Goal: Task Accomplishment & Management: Manage account settings

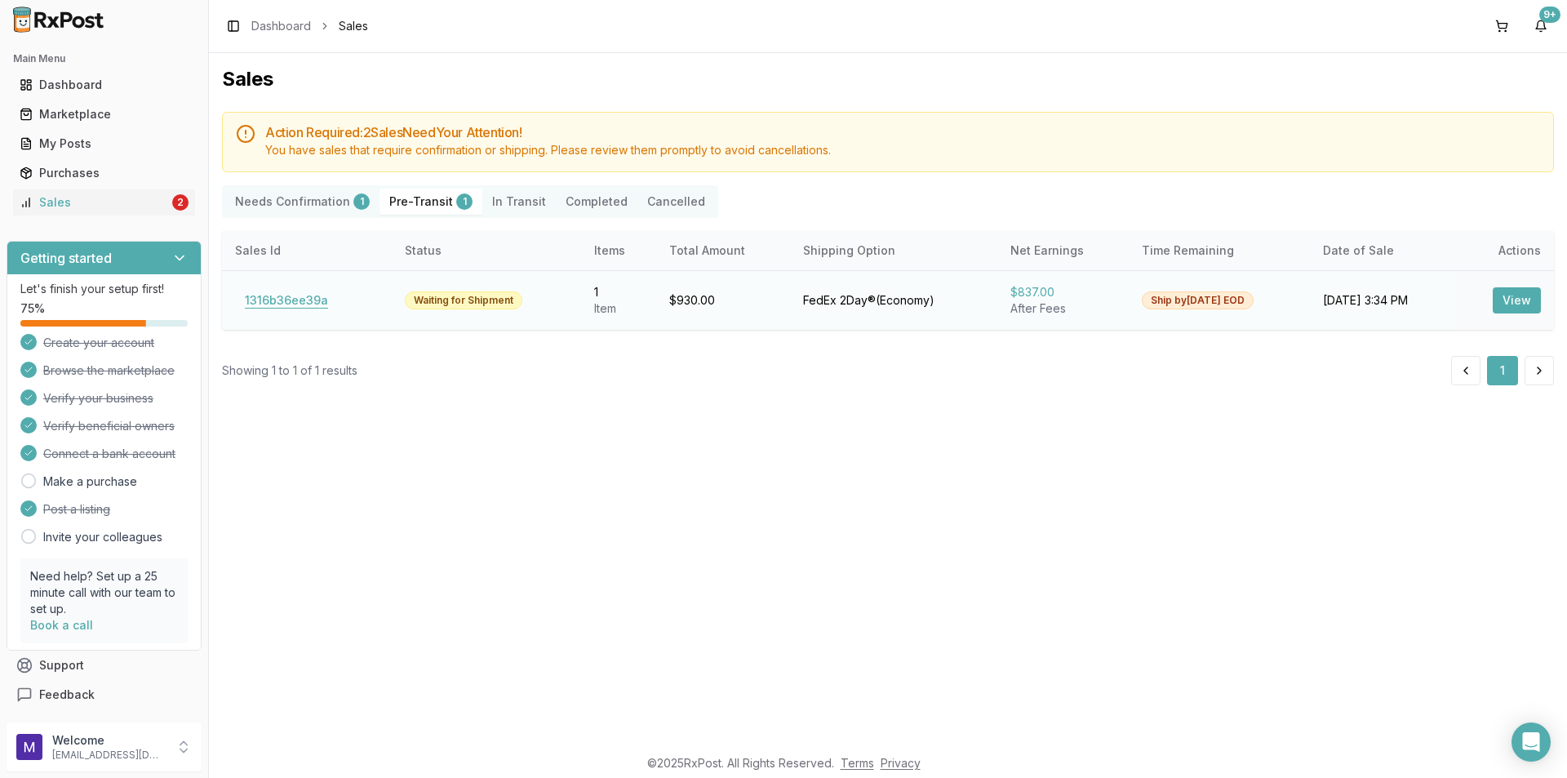
click at [294, 304] on button "1316b36ee39a" at bounding box center [286, 300] width 103 height 26
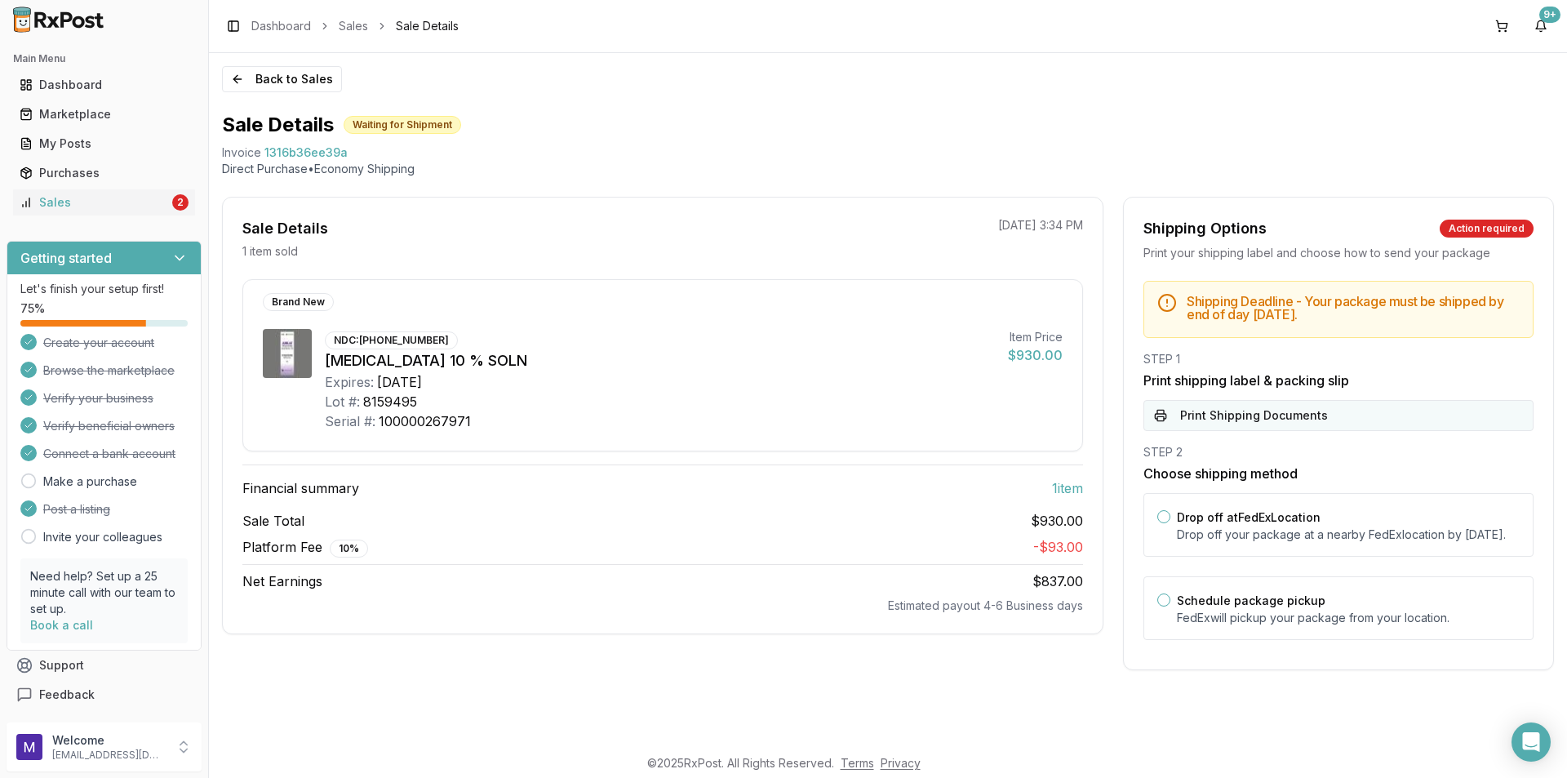
click at [1250, 407] on button "Print Shipping Documents" at bounding box center [1338, 415] width 390 height 31
click at [273, 78] on button "Back to Sales" at bounding box center [282, 79] width 120 height 26
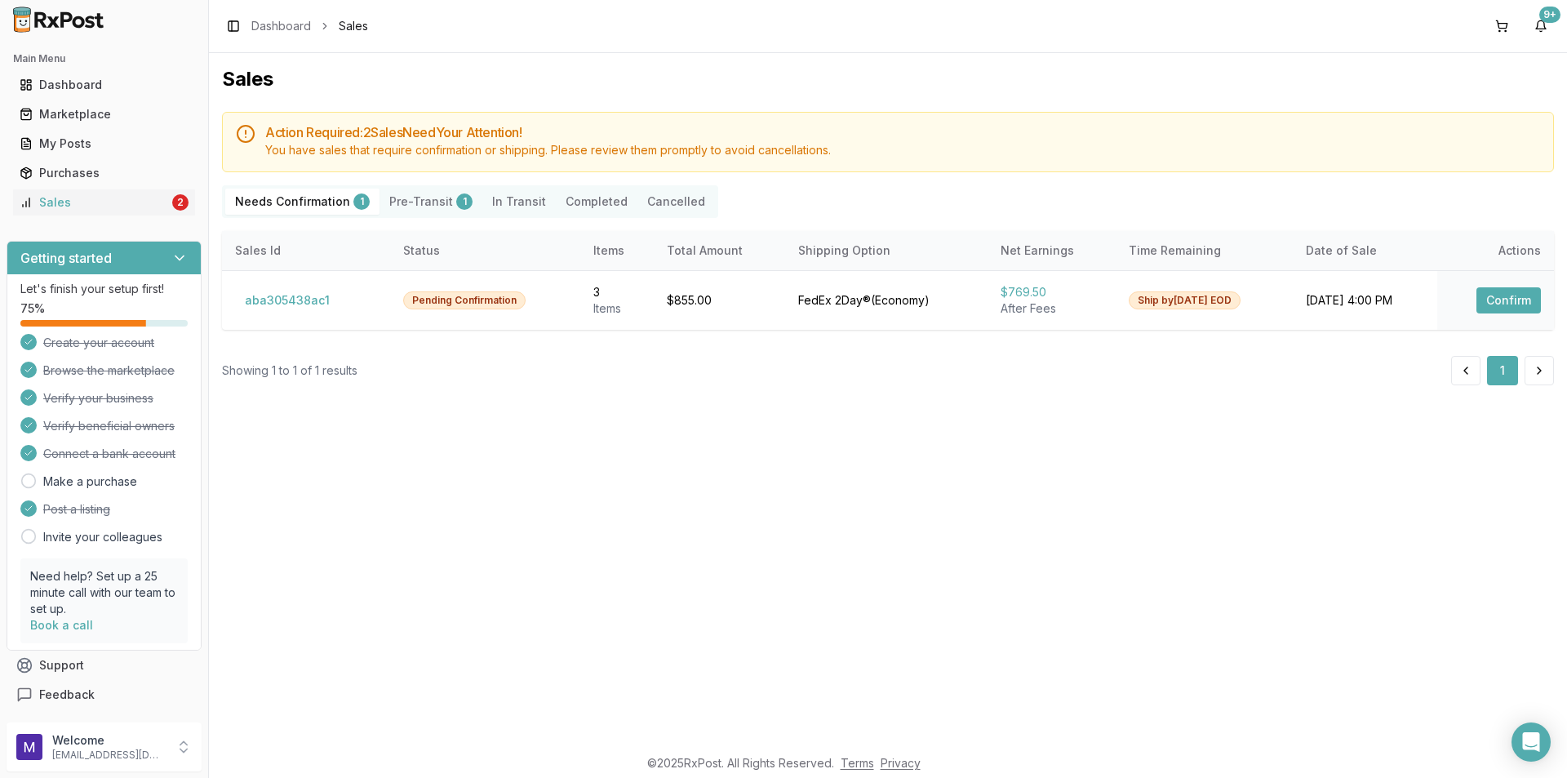
click at [300, 206] on Confirmation "Needs Confirmation 1" at bounding box center [302, 202] width 154 height 26
click at [250, 308] on button "aba305438ac1" at bounding box center [287, 300] width 104 height 26
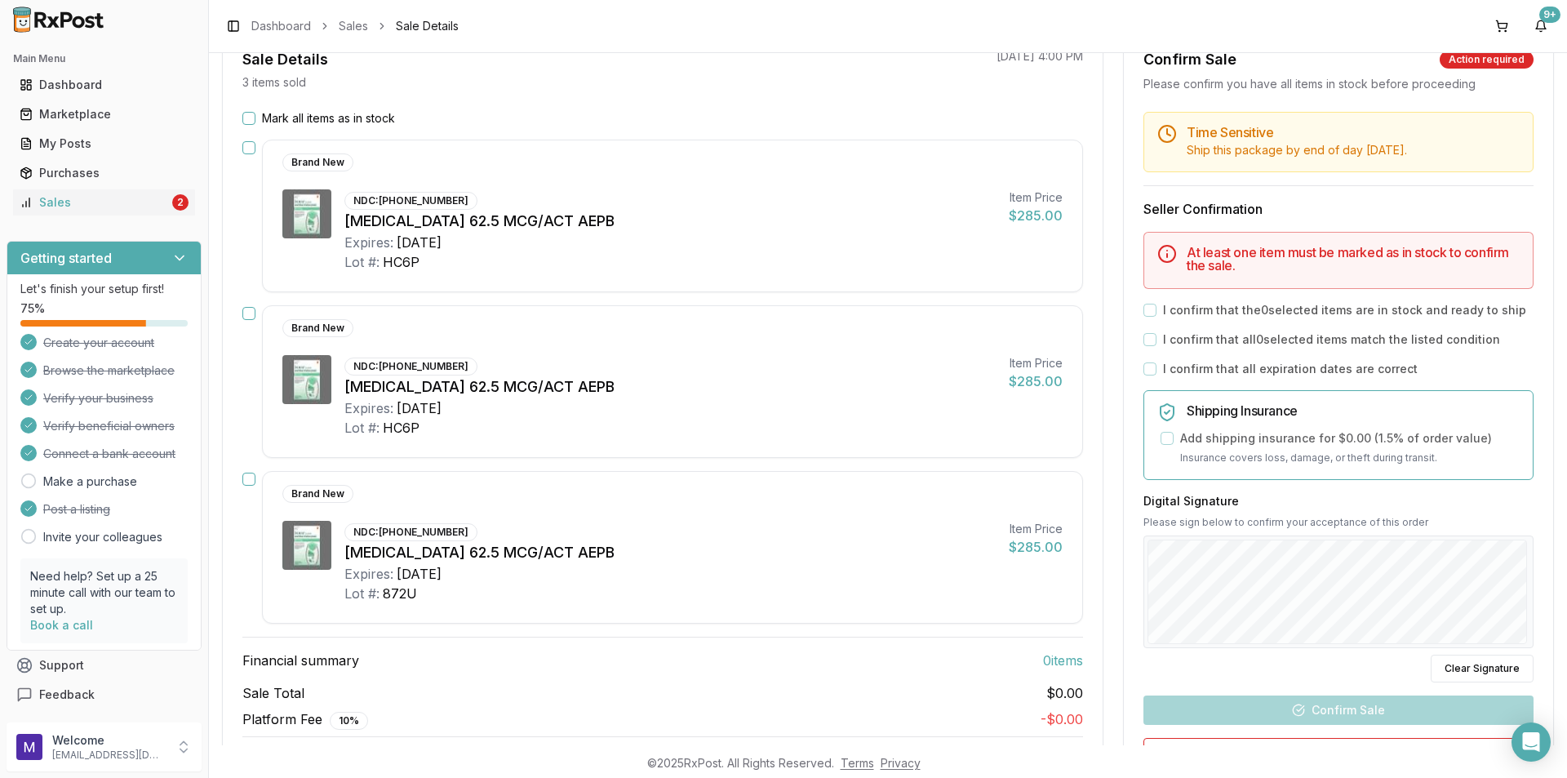
scroll to position [166, 0]
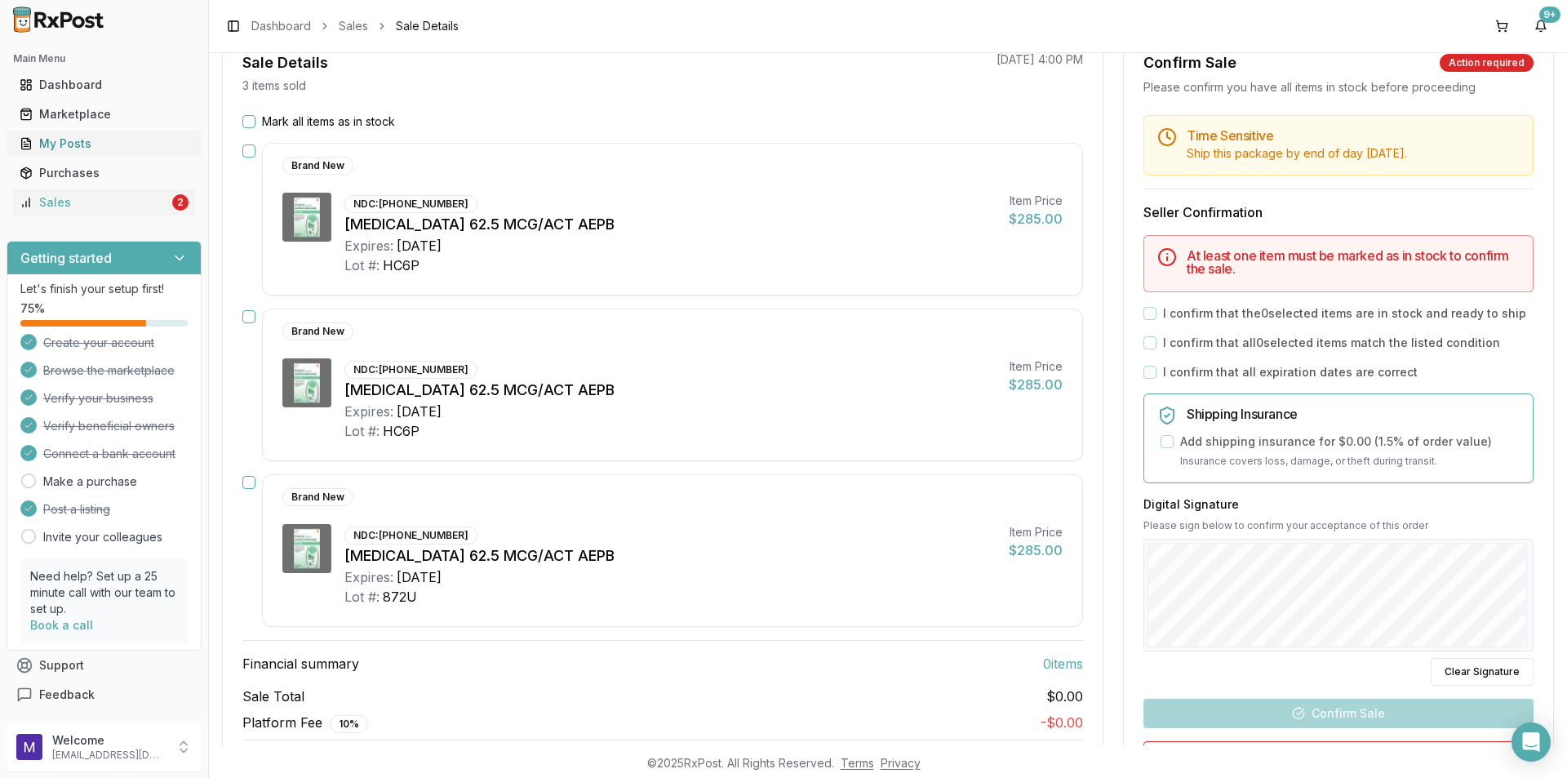
click at [63, 135] on div "My Posts" at bounding box center [104, 143] width 169 height 16
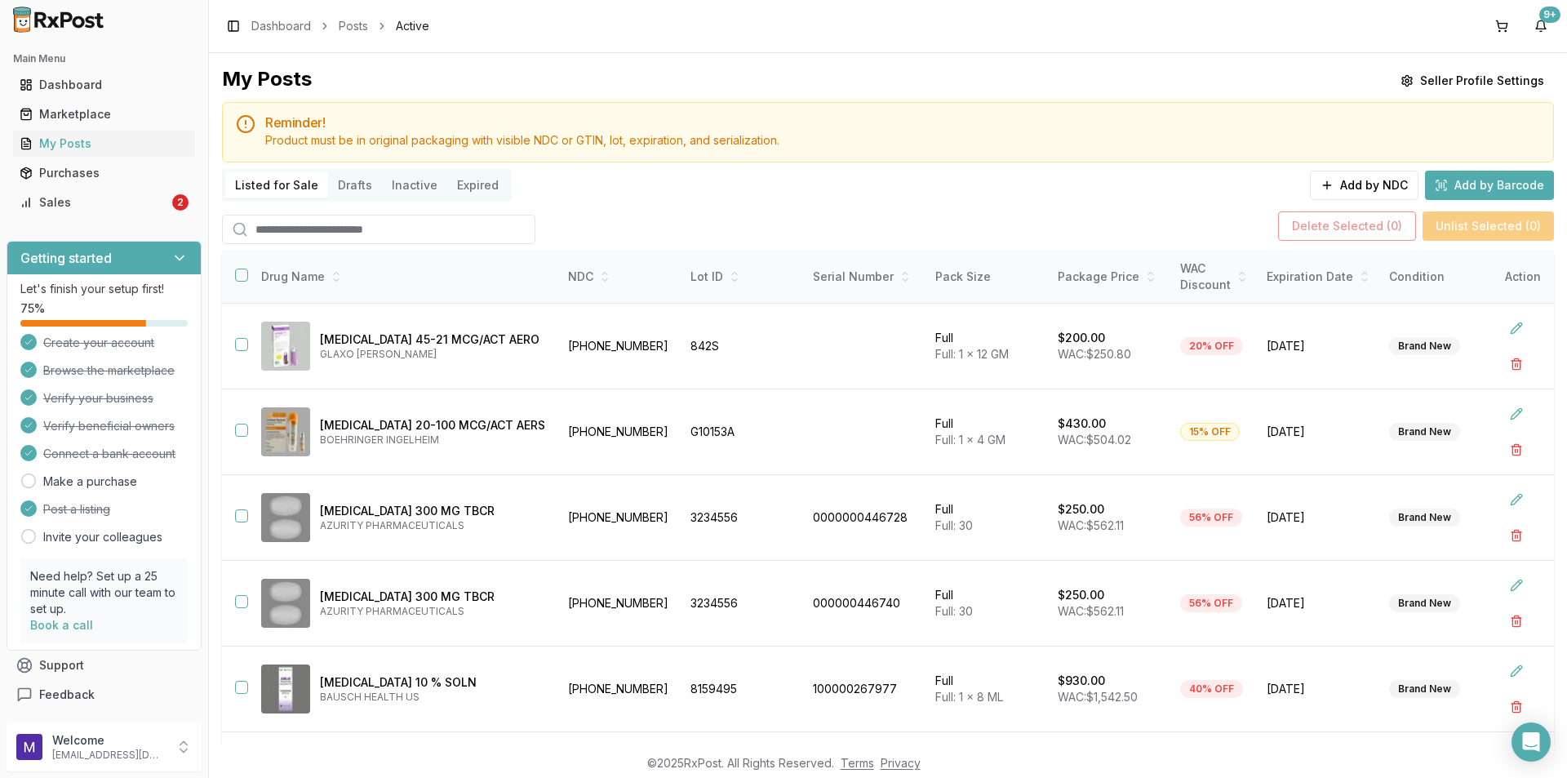
click at [397, 228] on input "search" at bounding box center [378, 229] width 313 height 29
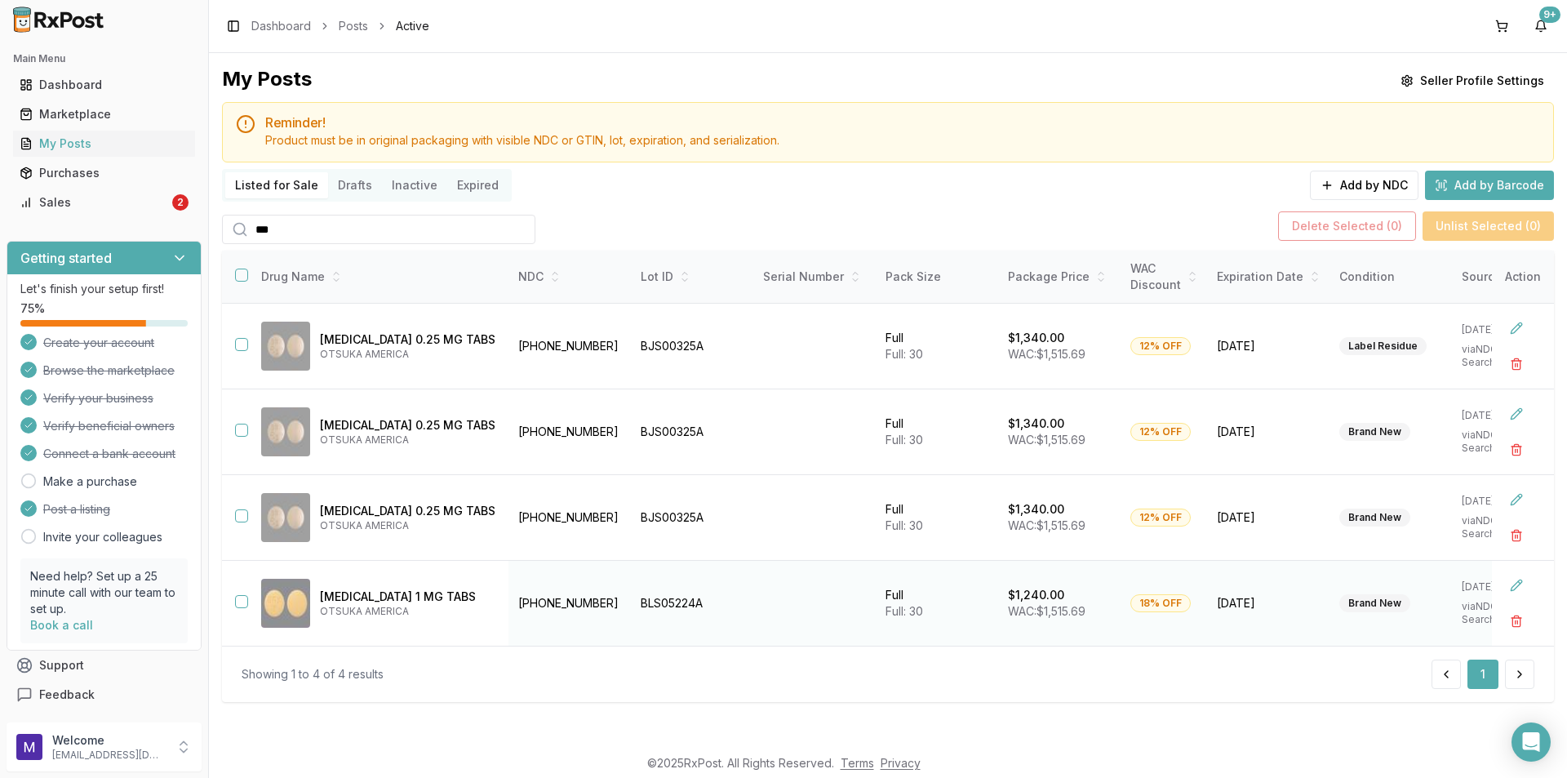
click at [241, 602] on button "button" at bounding box center [241, 601] width 13 height 13
click at [1393, 215] on button "Delete Selected ( 1 )" at bounding box center [1350, 225] width 135 height 29
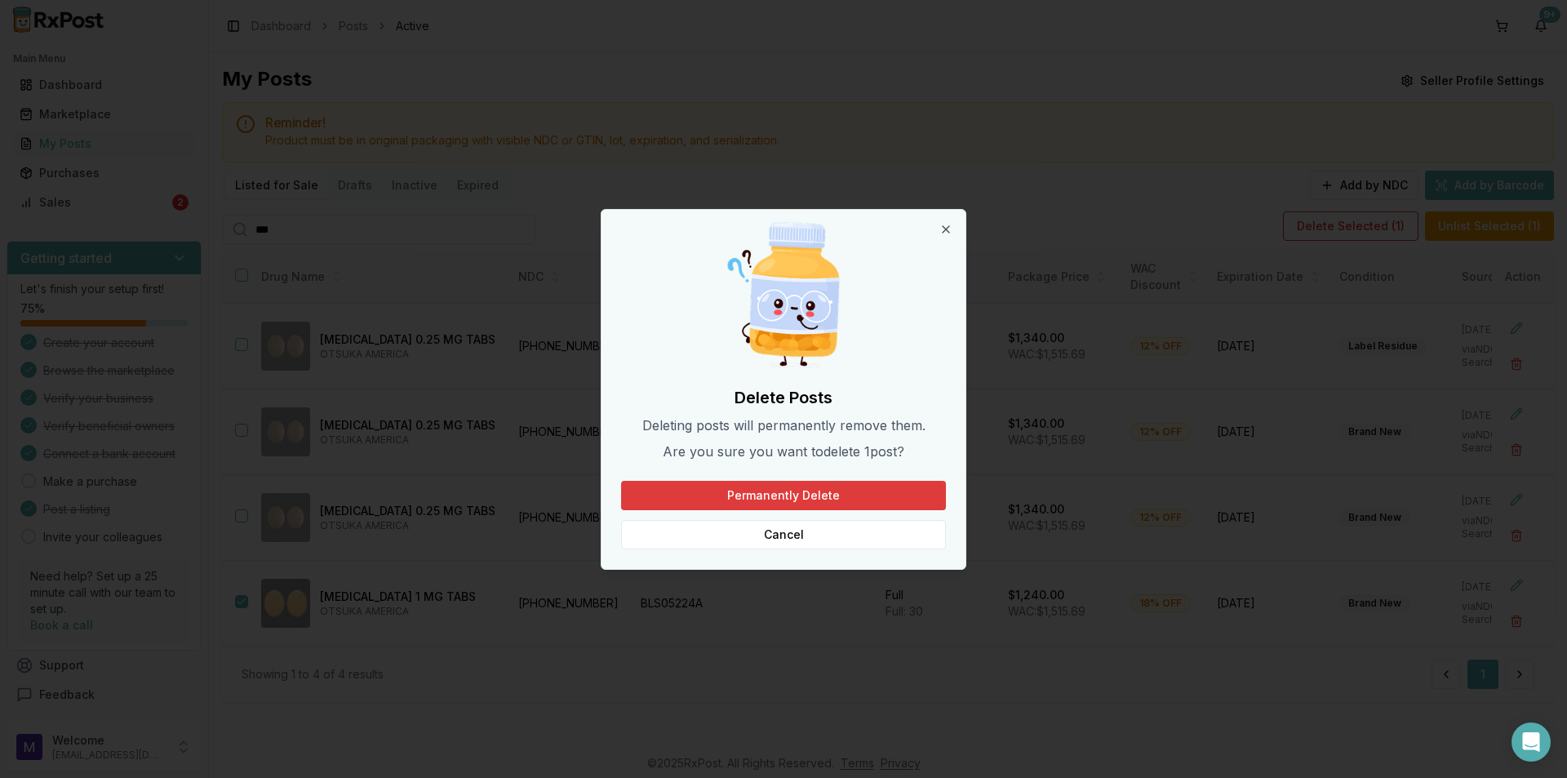
click at [847, 495] on button "Permanently Delete" at bounding box center [783, 495] width 325 height 29
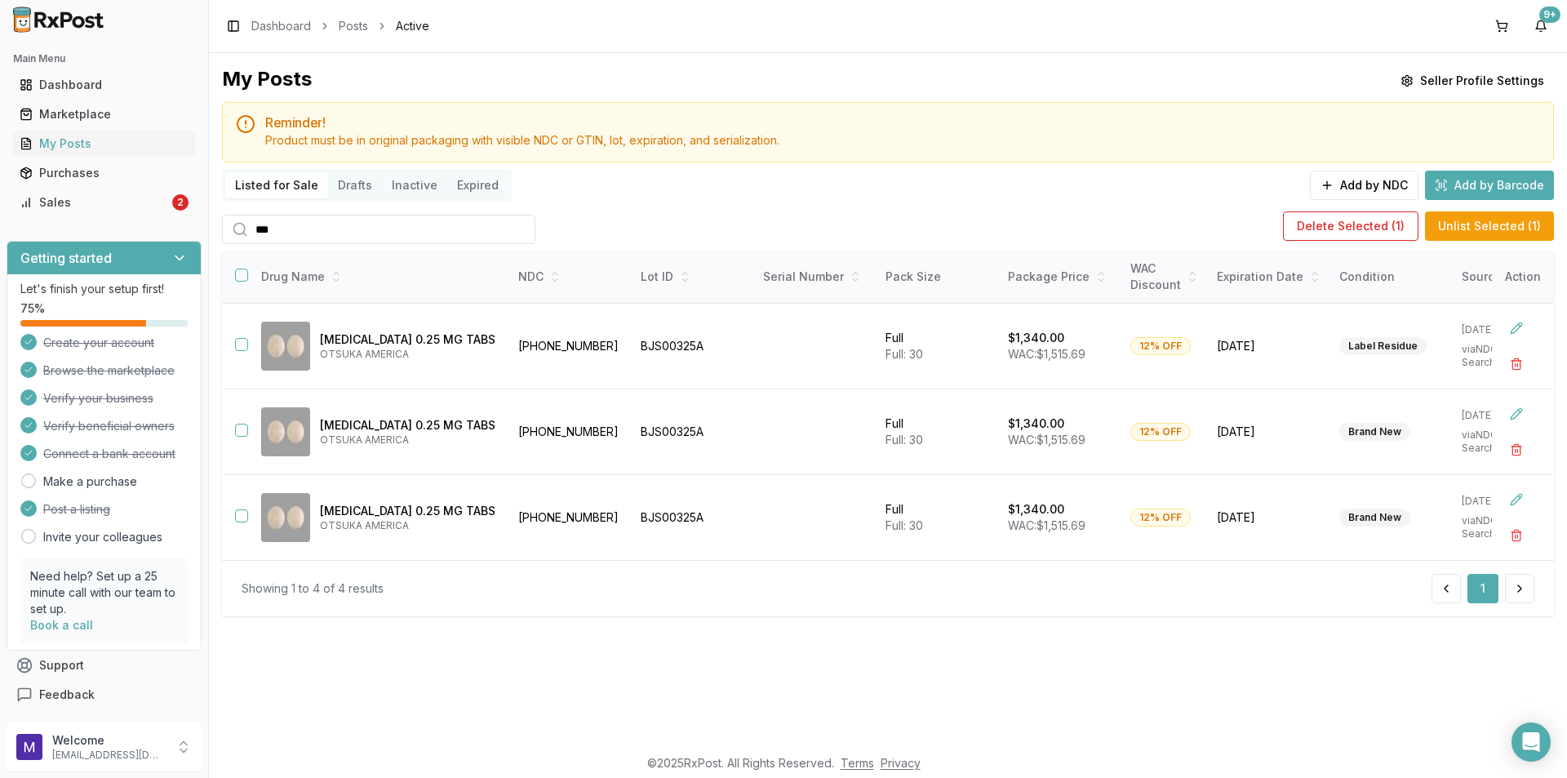
click at [280, 232] on input "***" at bounding box center [378, 229] width 313 height 29
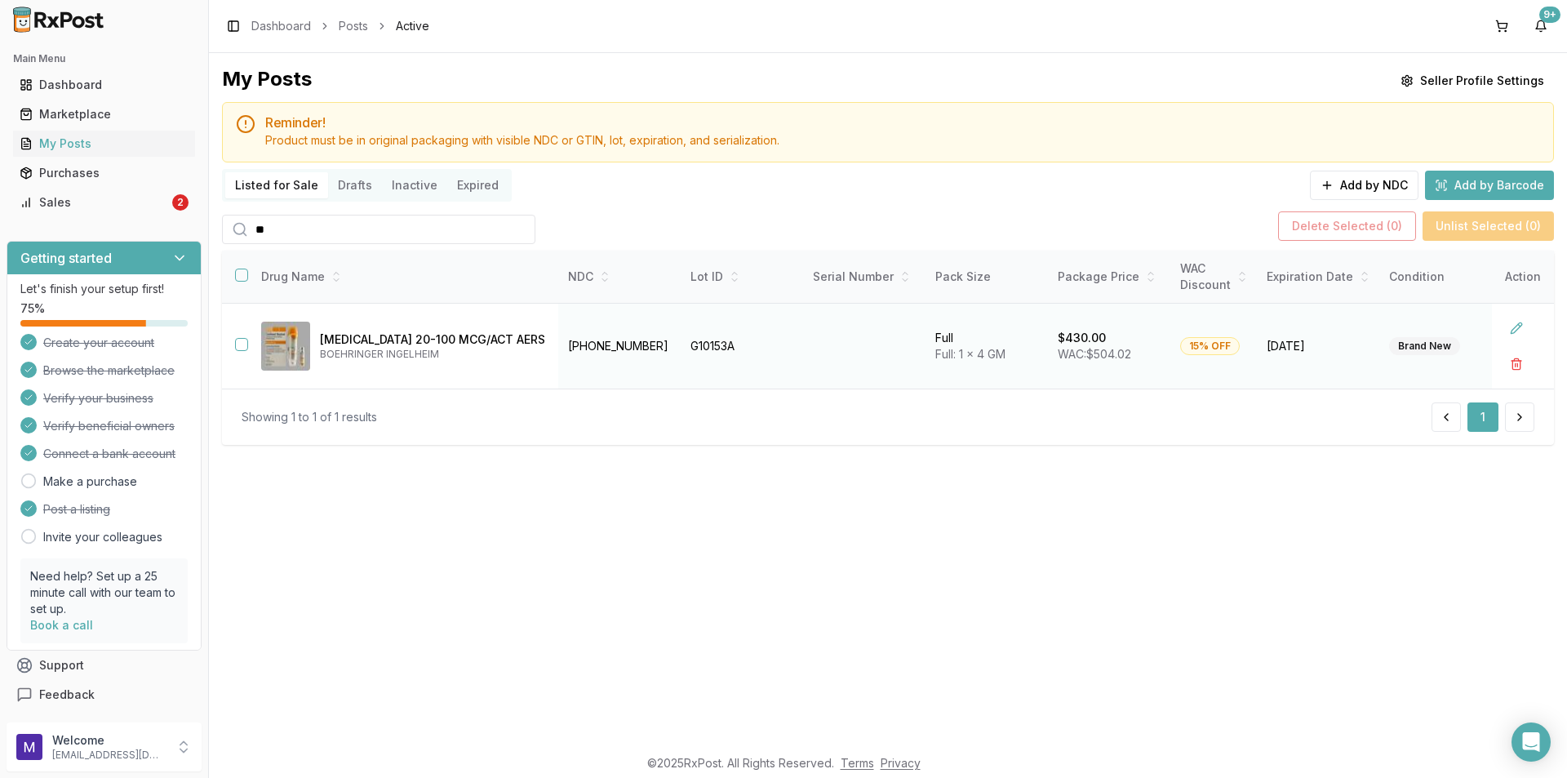
click at [232, 348] on td at bounding box center [235, 347] width 26 height 86
click at [246, 342] on button "button" at bounding box center [241, 344] width 13 height 13
click at [1336, 228] on button "Delete Selected ( 1 )" at bounding box center [1350, 225] width 135 height 29
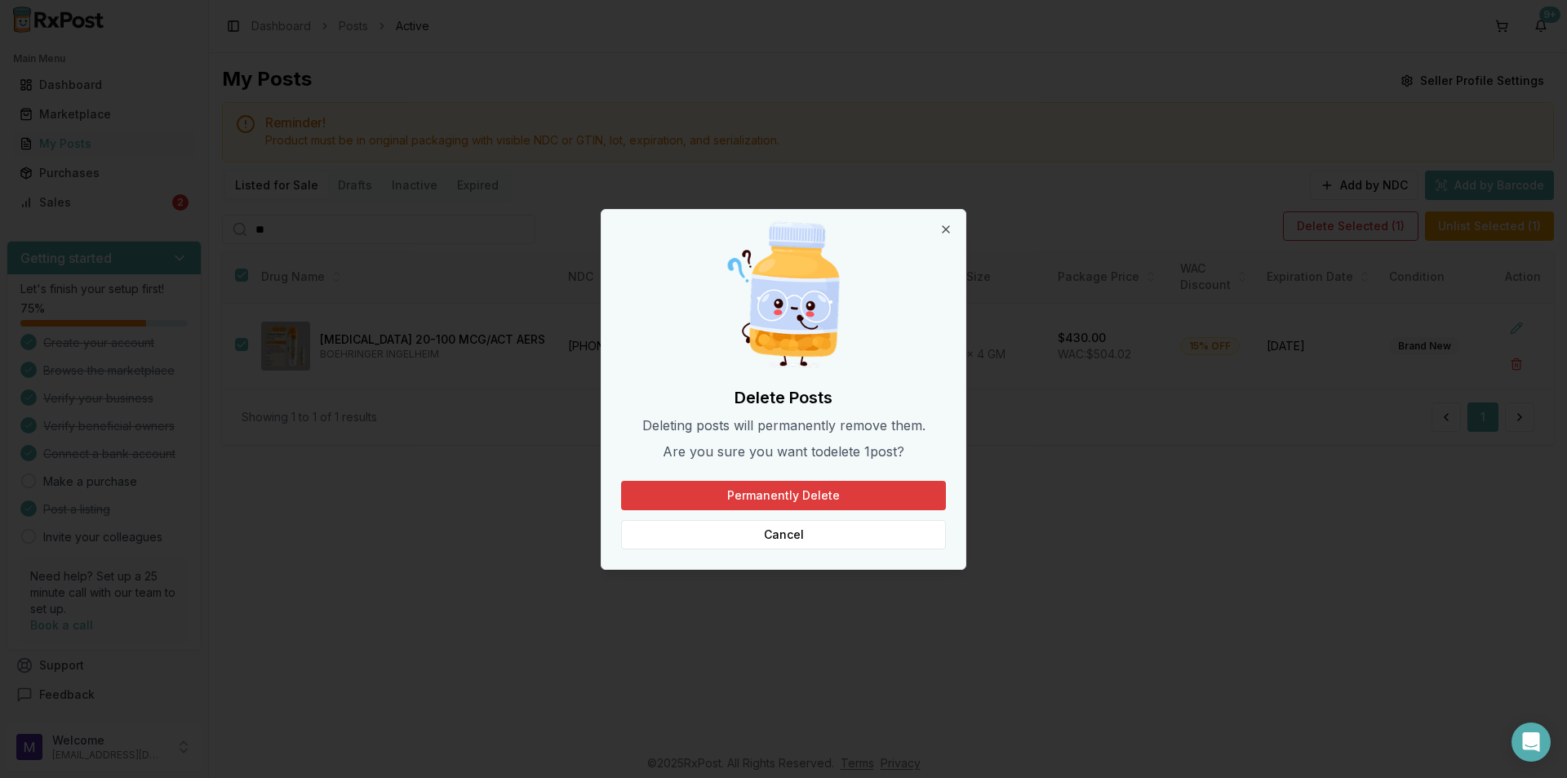
click at [823, 497] on button "Permanently Delete" at bounding box center [783, 495] width 325 height 29
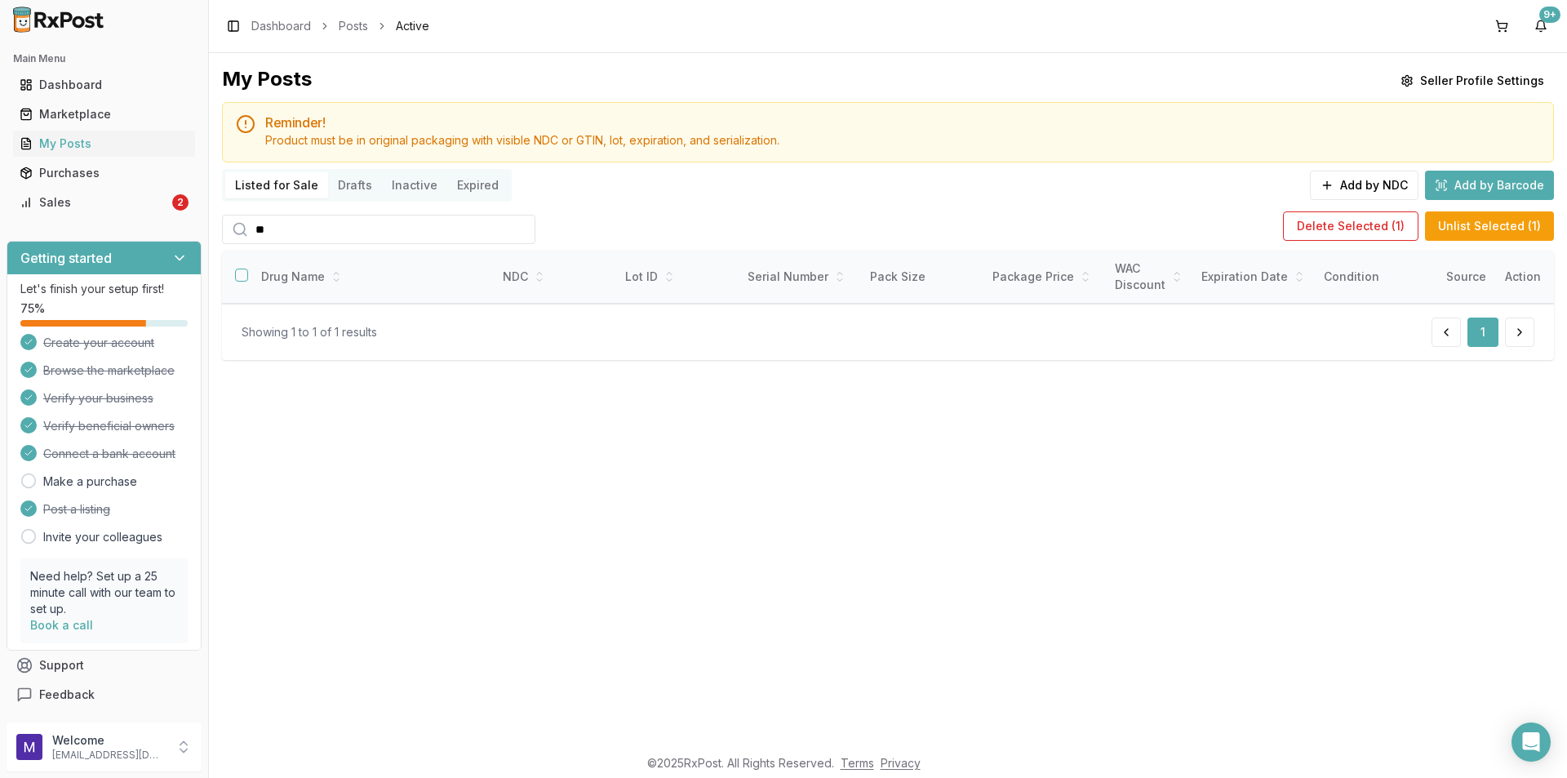
click at [375, 238] on input "**" at bounding box center [378, 229] width 313 height 29
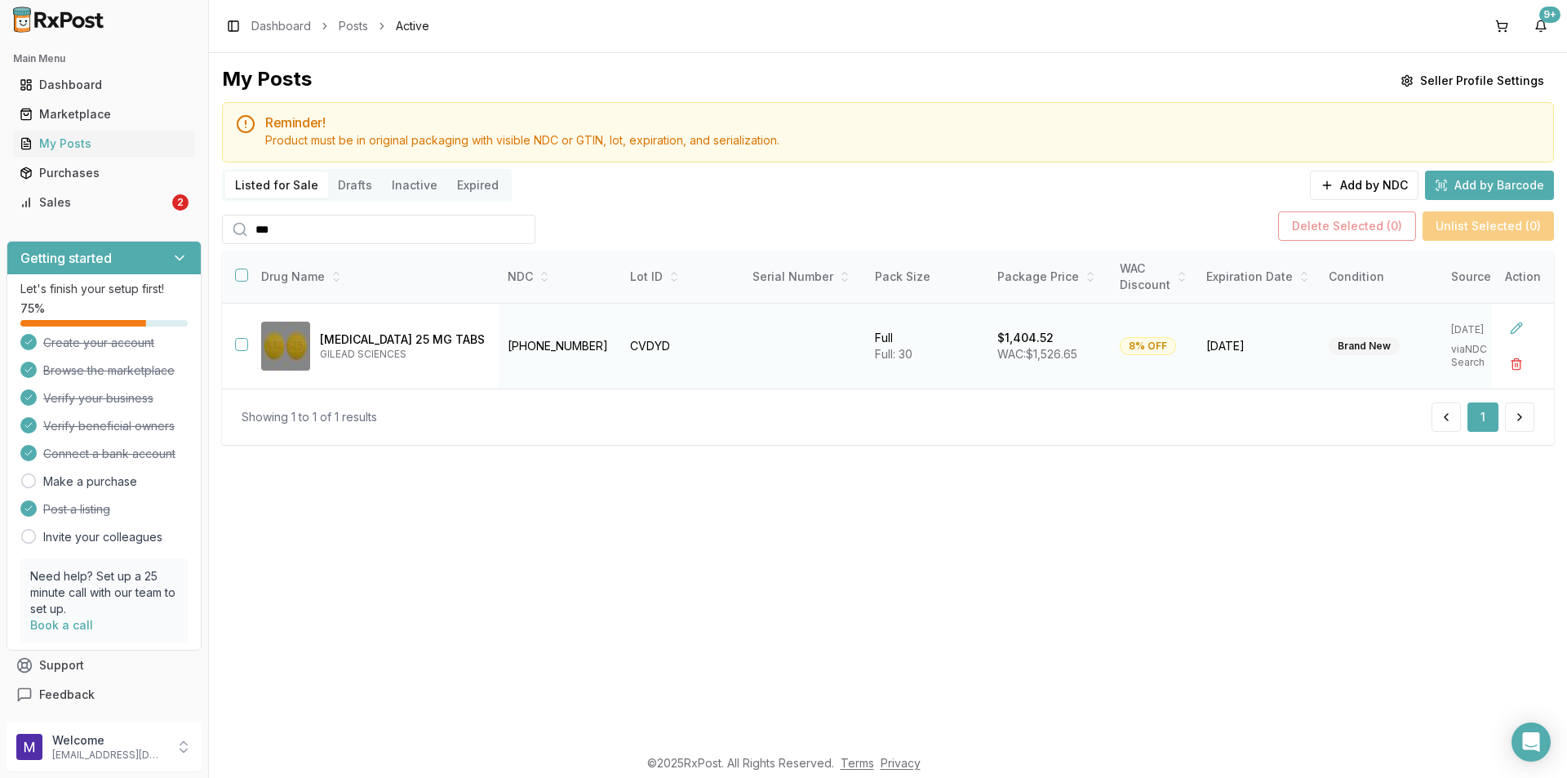
click at [241, 346] on button "button" at bounding box center [241, 344] width 13 height 13
click at [1511, 375] on button "button" at bounding box center [1516, 363] width 29 height 29
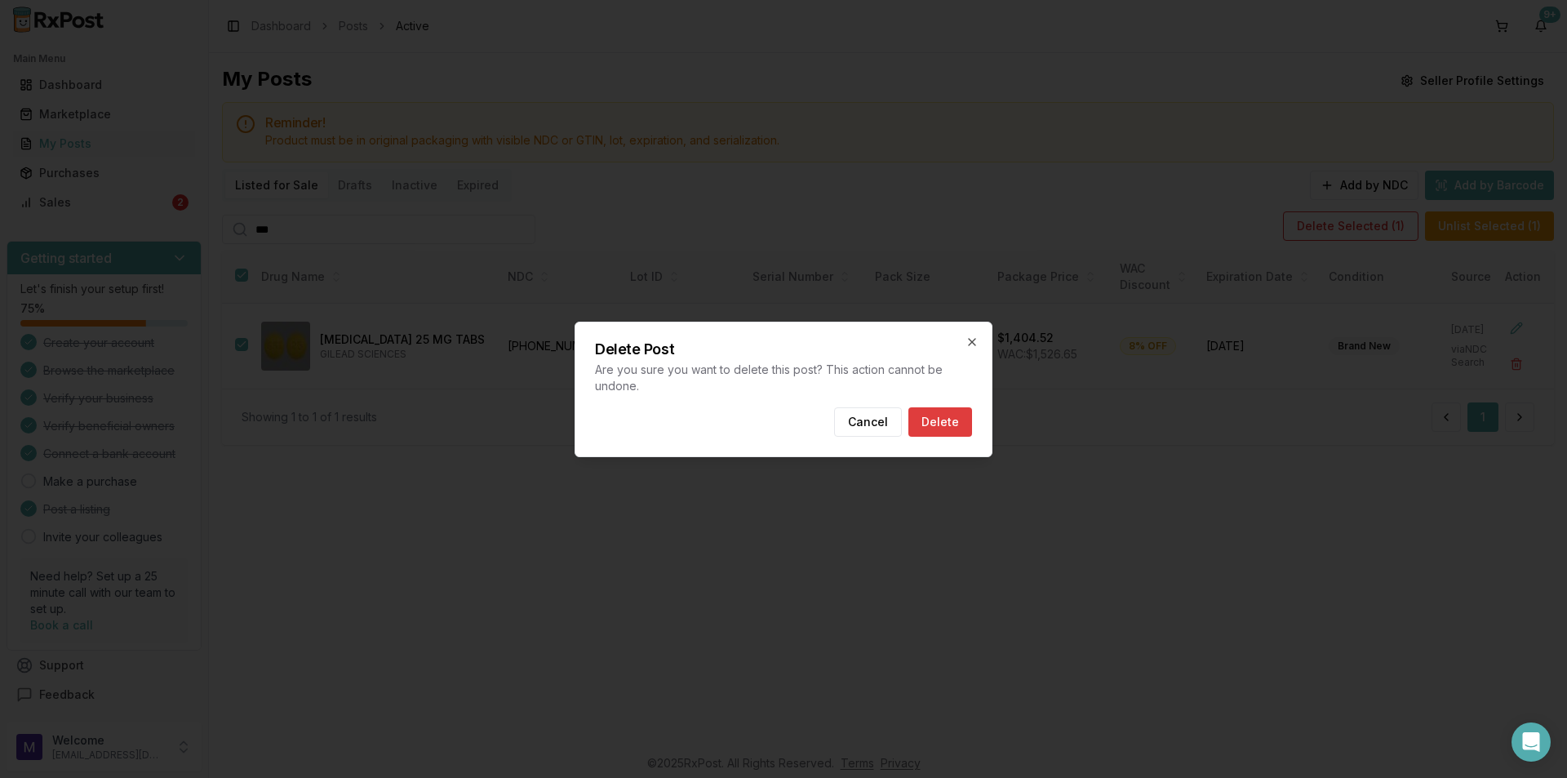
click at [957, 427] on button "Delete" at bounding box center [940, 421] width 64 height 29
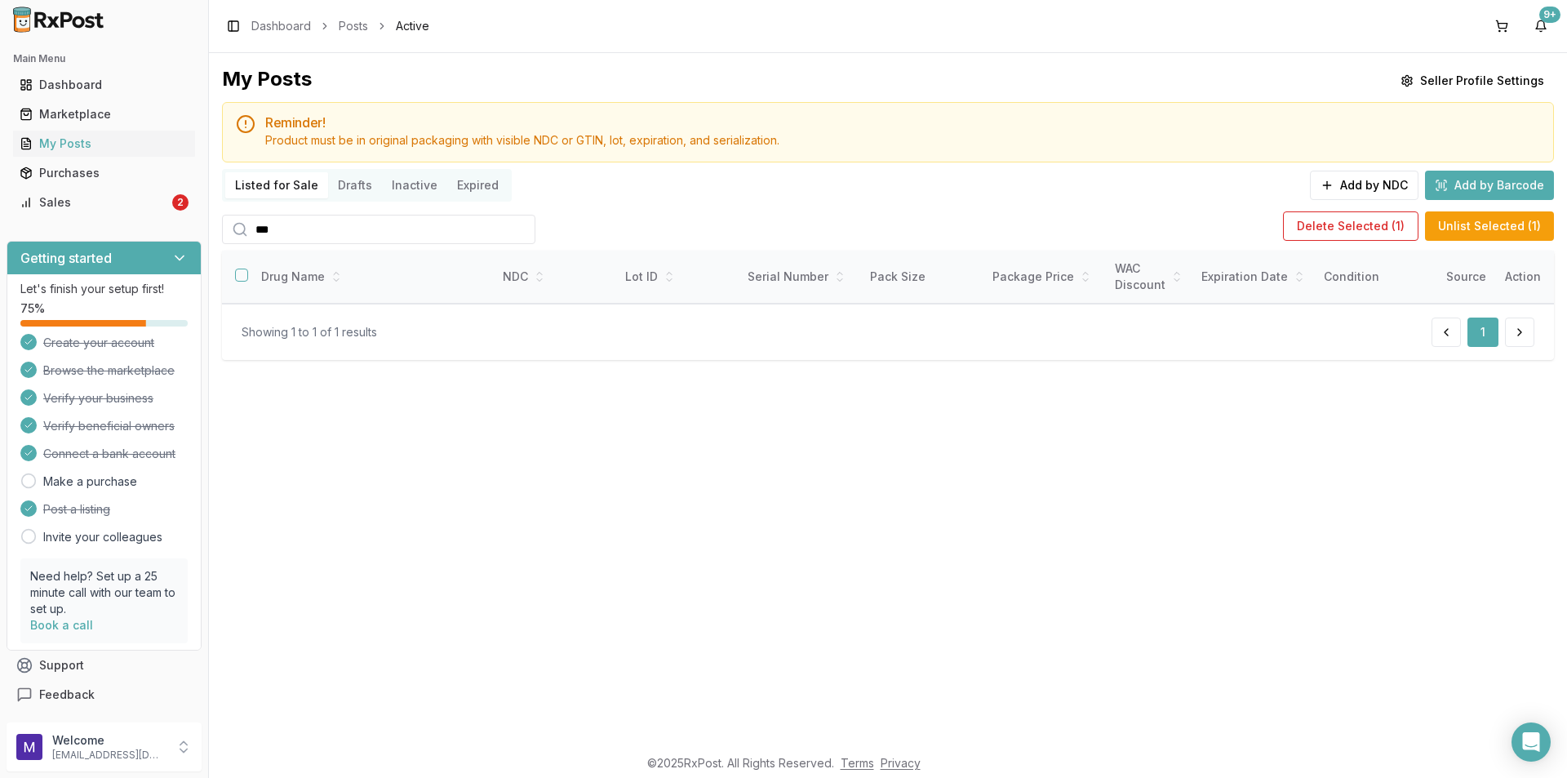
click at [273, 238] on input "***" at bounding box center [378, 229] width 313 height 29
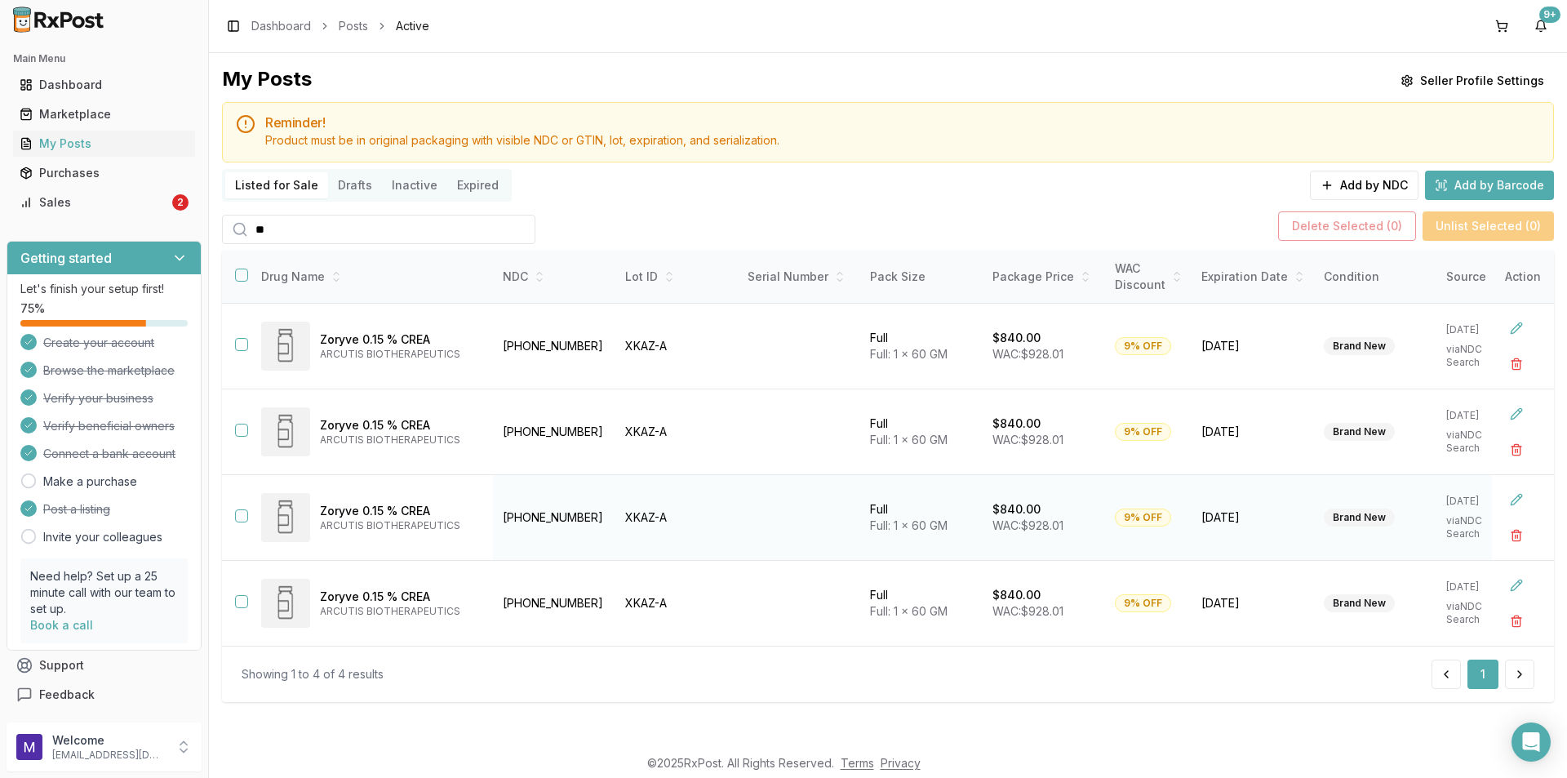
scroll to position [2, 0]
type input "**"
click at [238, 346] on button "button" at bounding box center [241, 344] width 13 height 13
click at [243, 436] on td at bounding box center [235, 432] width 26 height 86
click at [243, 427] on button "button" at bounding box center [241, 430] width 13 height 13
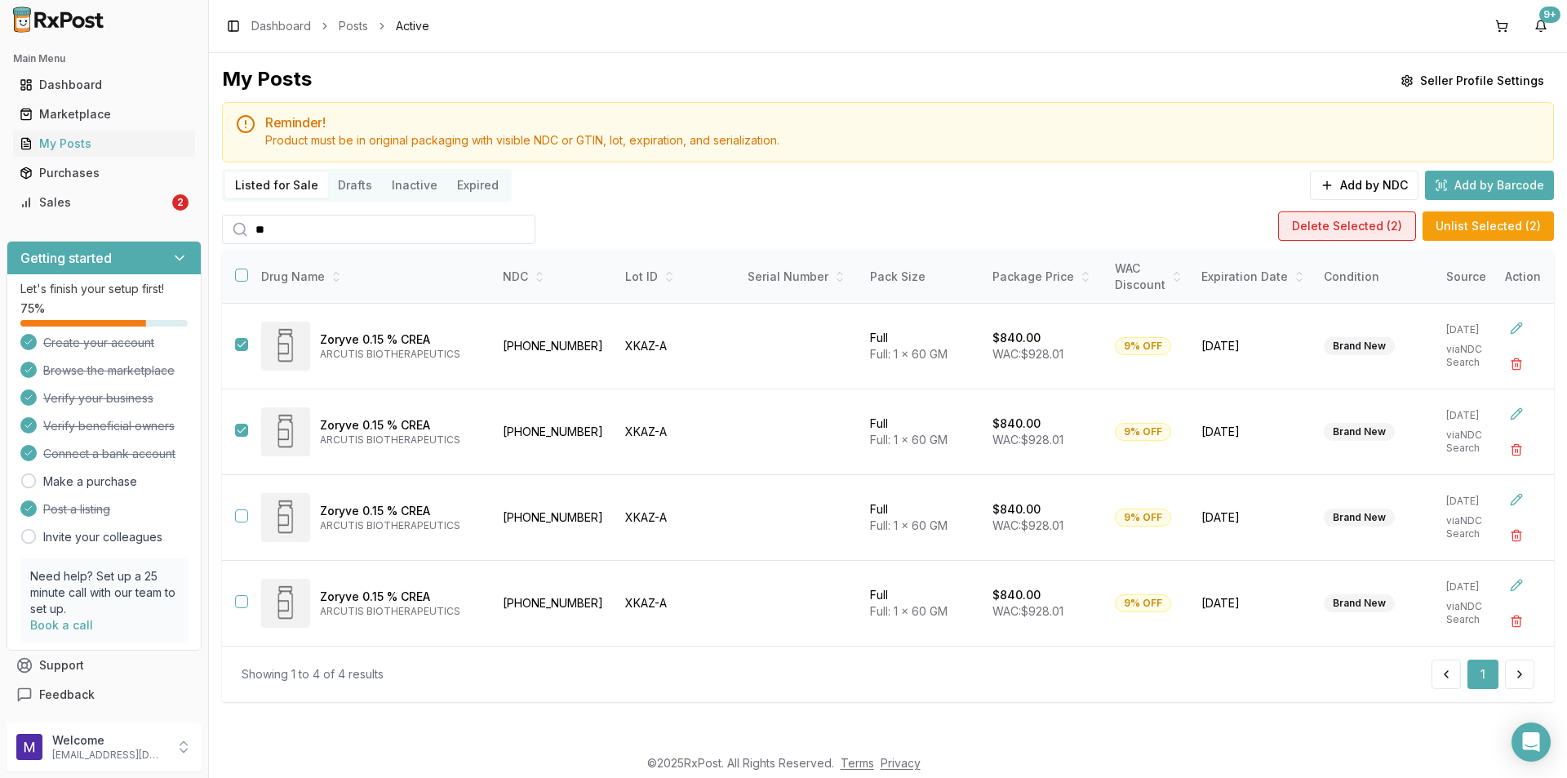
click at [1349, 223] on button "Delete Selected ( 2 )" at bounding box center [1347, 225] width 138 height 29
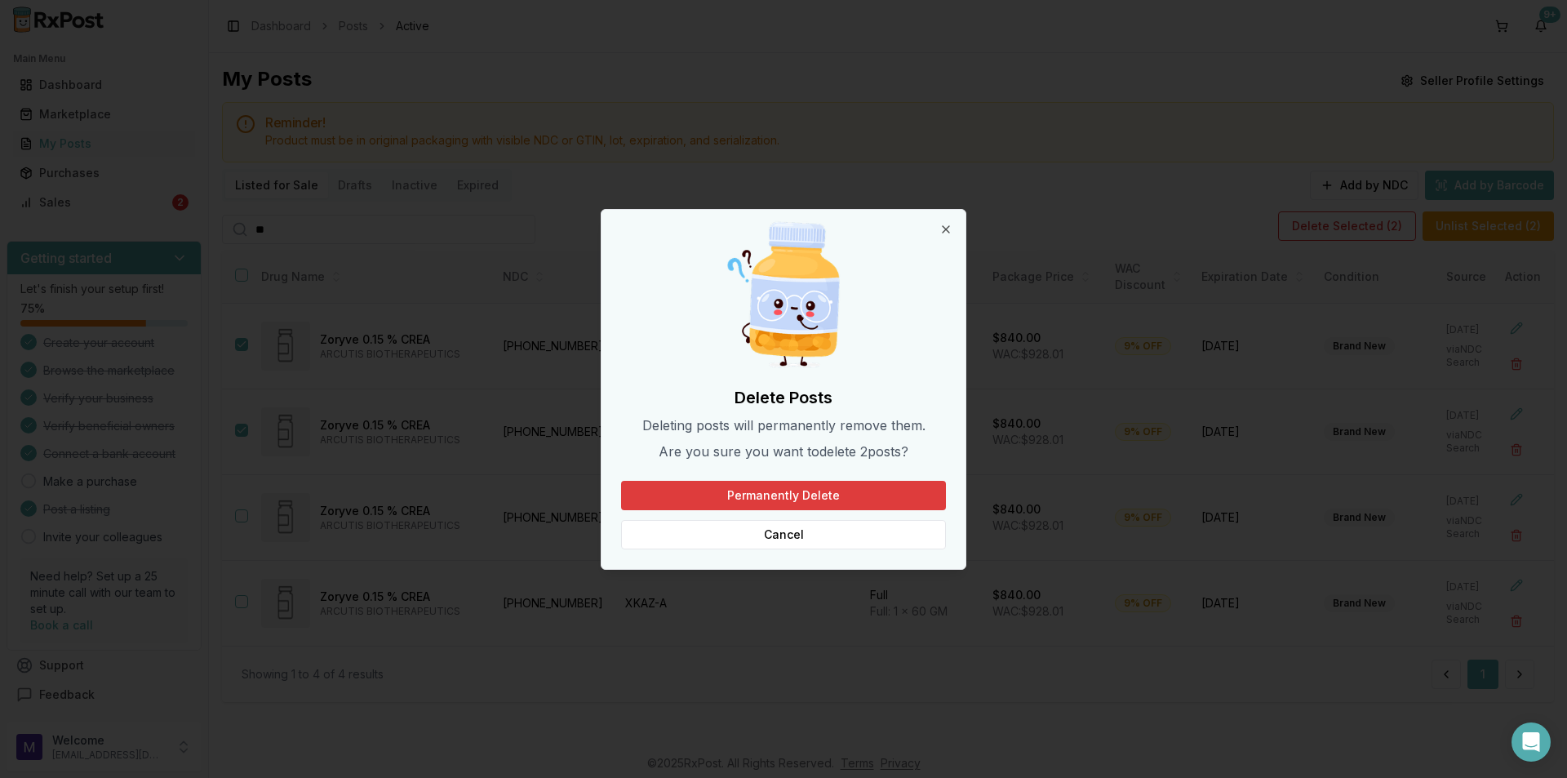
click at [922, 493] on button "Permanently Delete" at bounding box center [783, 495] width 325 height 29
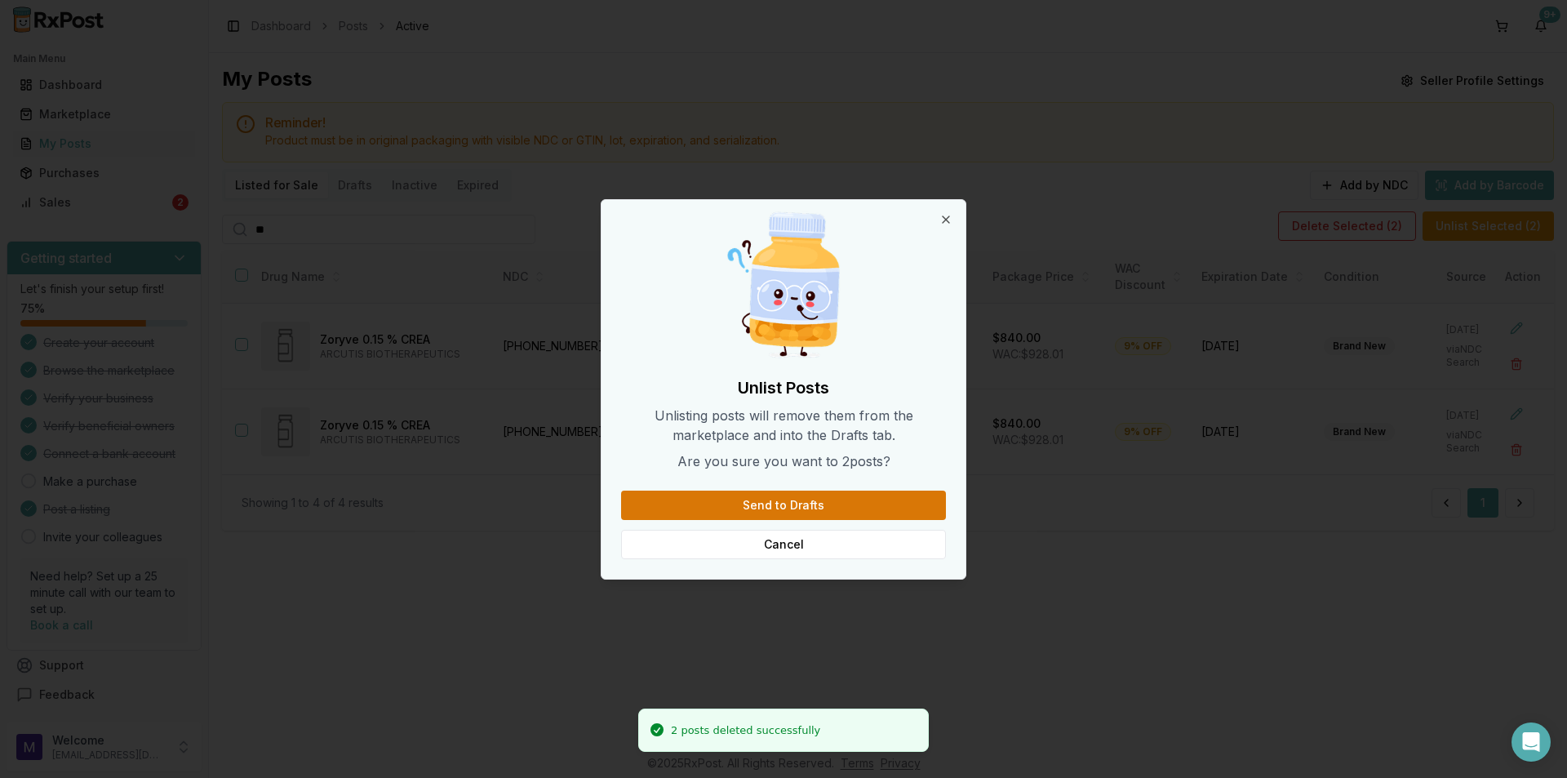
scroll to position [0, 0]
